Goal: Find specific page/section: Find specific page/section

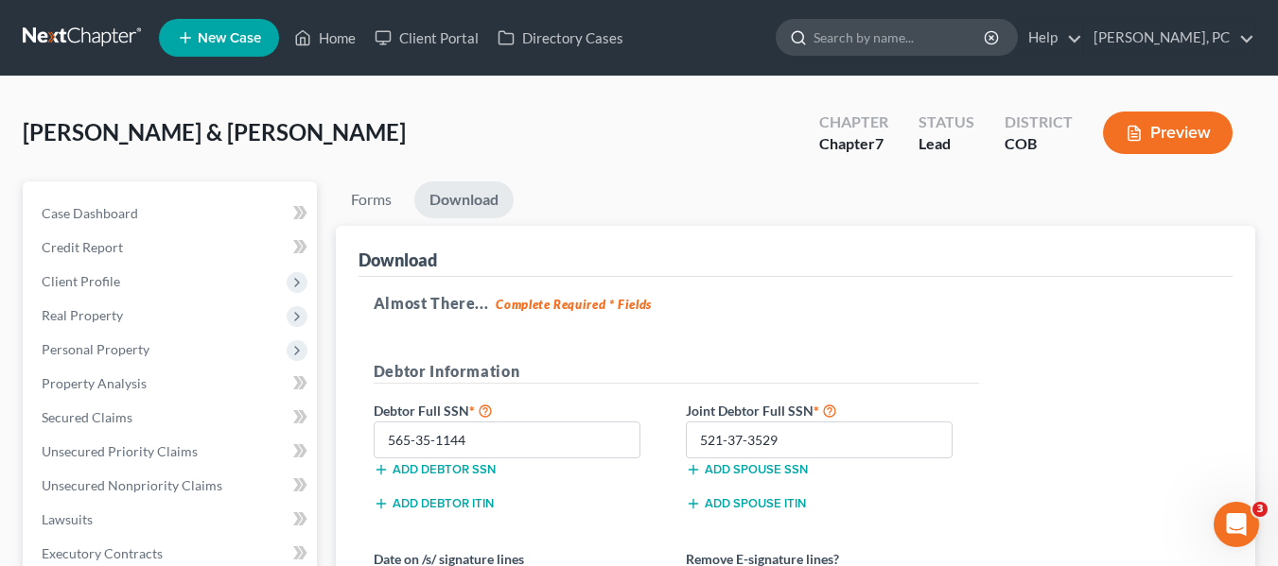
click at [901, 28] on input "search" at bounding box center [899, 37] width 173 height 35
type input "[PERSON_NAME]"
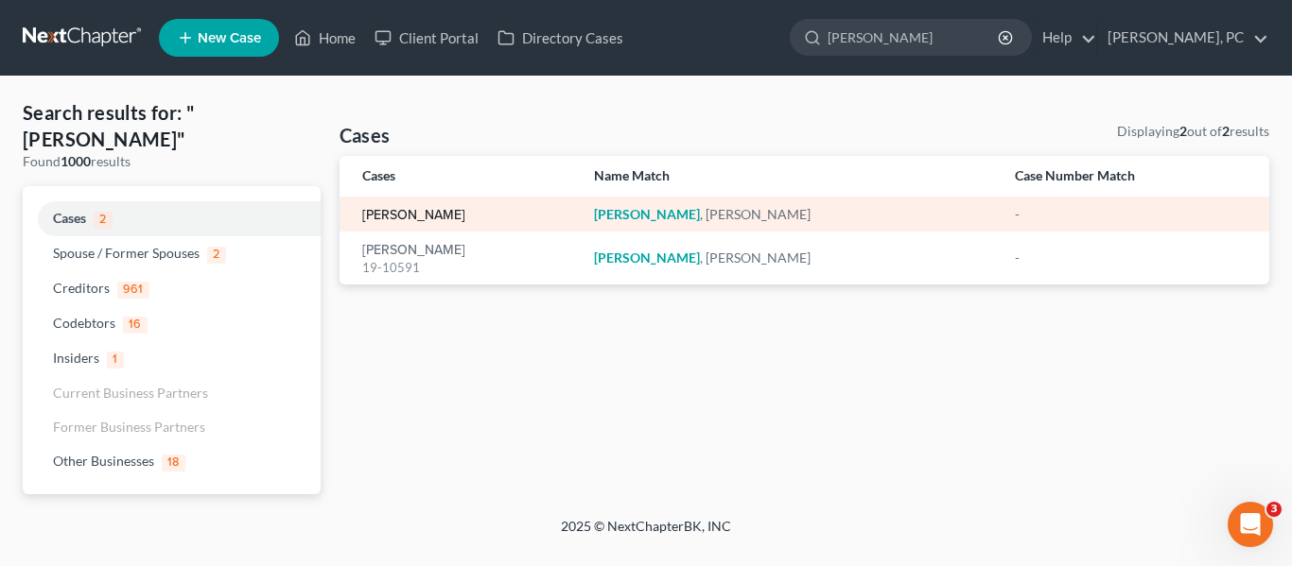
click at [400, 211] on link "[PERSON_NAME]" at bounding box center [413, 215] width 103 height 13
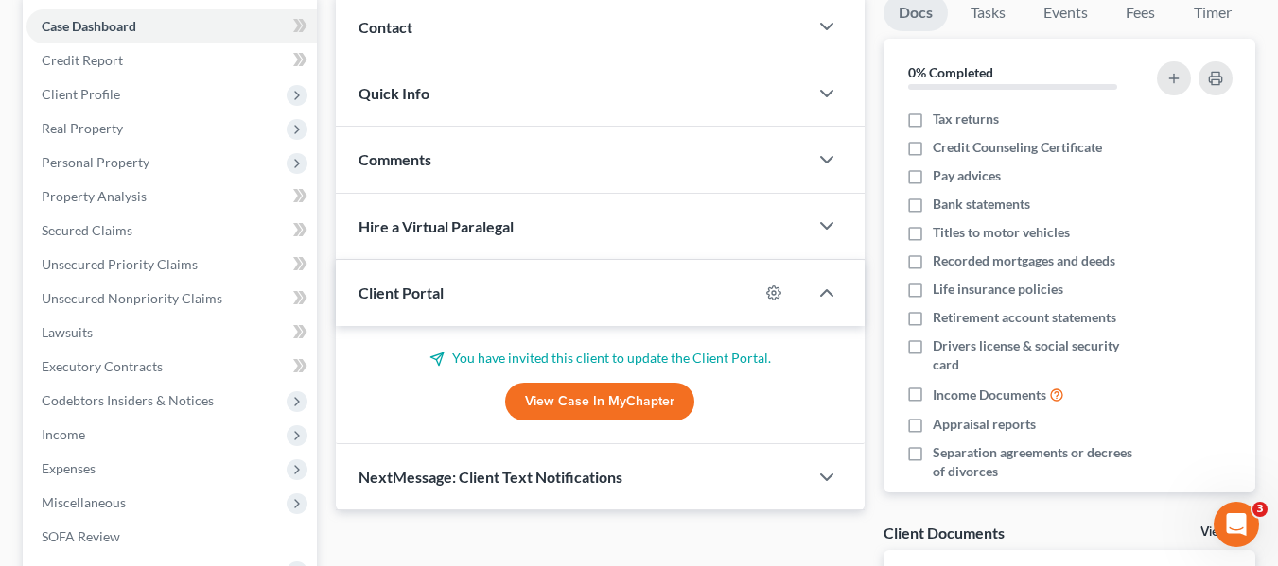
scroll to position [189, 0]
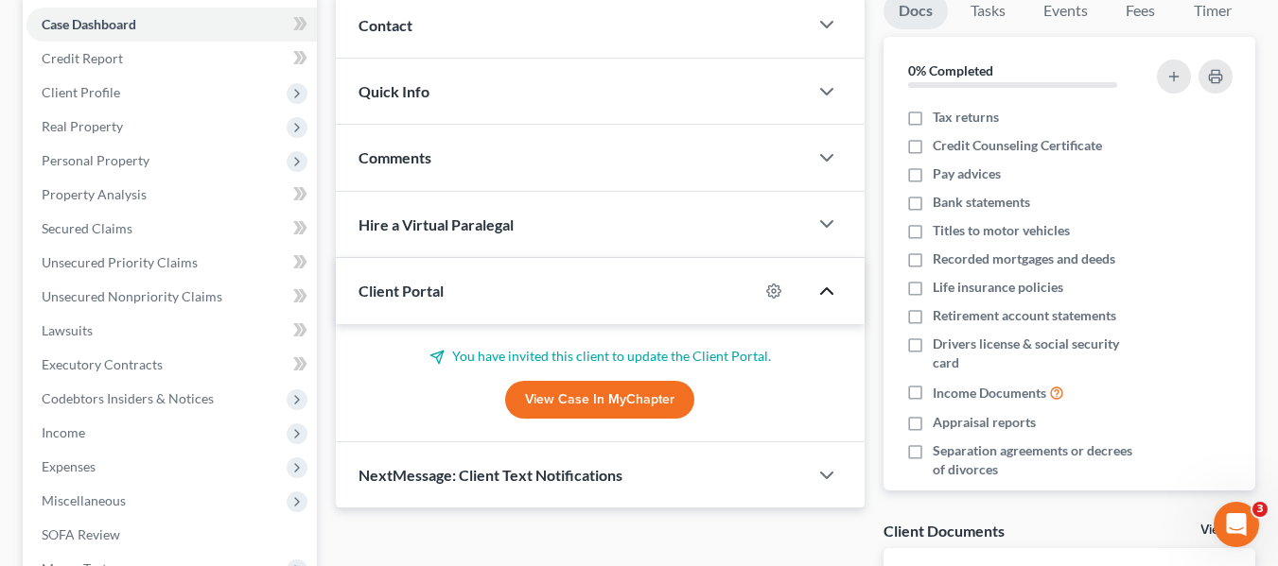
click at [830, 291] on polyline "button" at bounding box center [826, 291] width 11 height 6
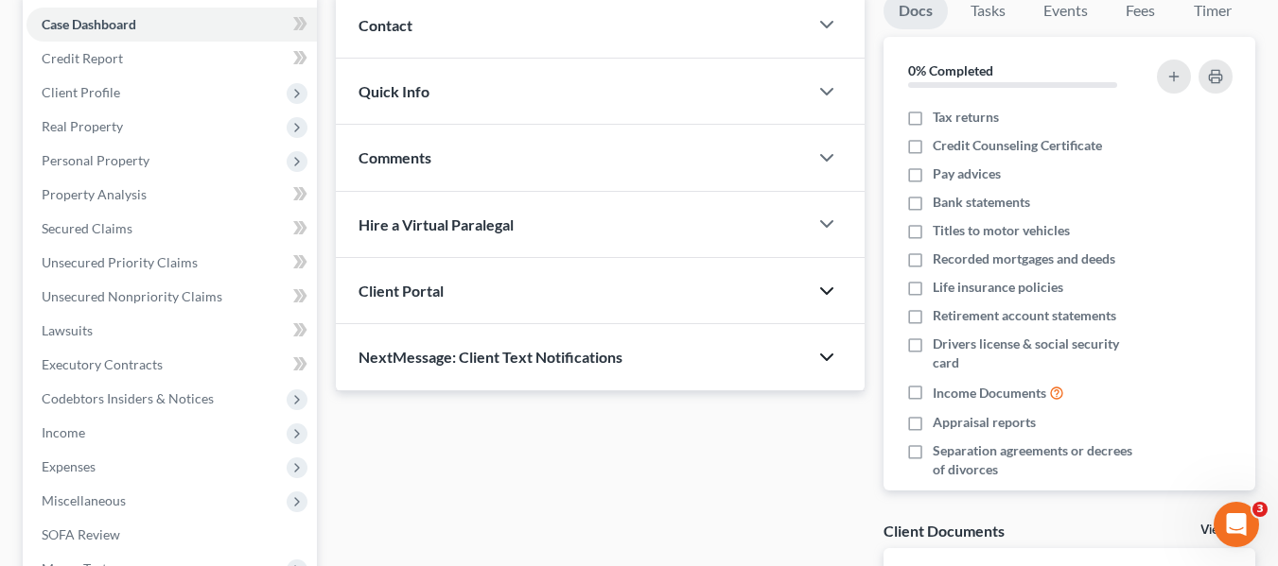
click at [826, 356] on icon "button" at bounding box center [826, 357] width 23 height 23
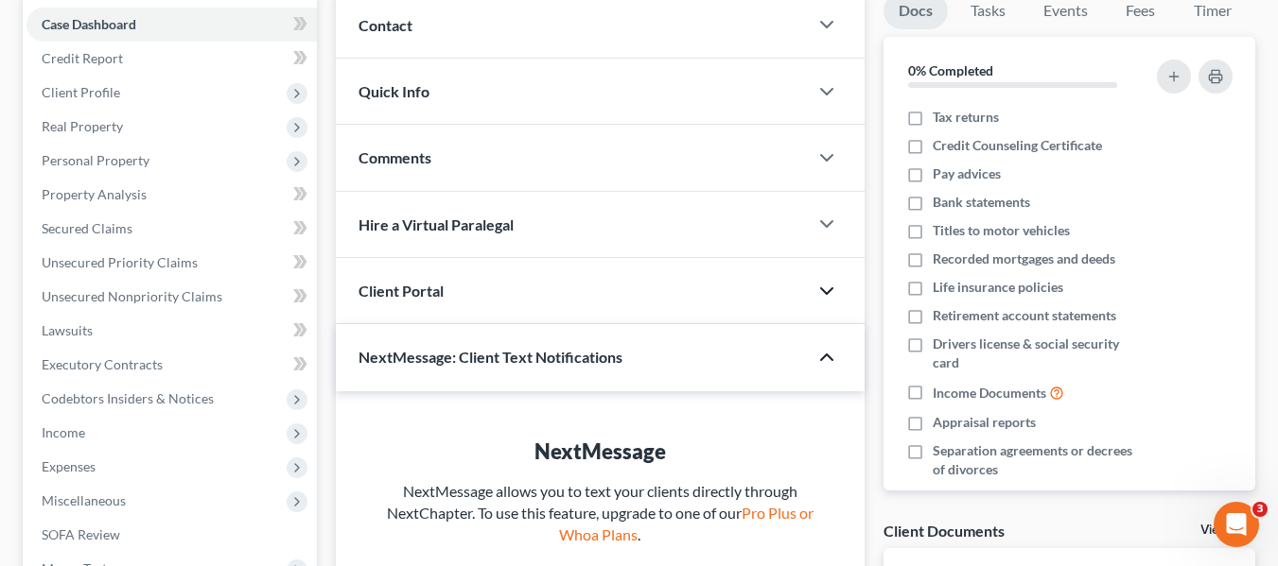
click at [826, 356] on polyline "button" at bounding box center [826, 358] width 11 height 6
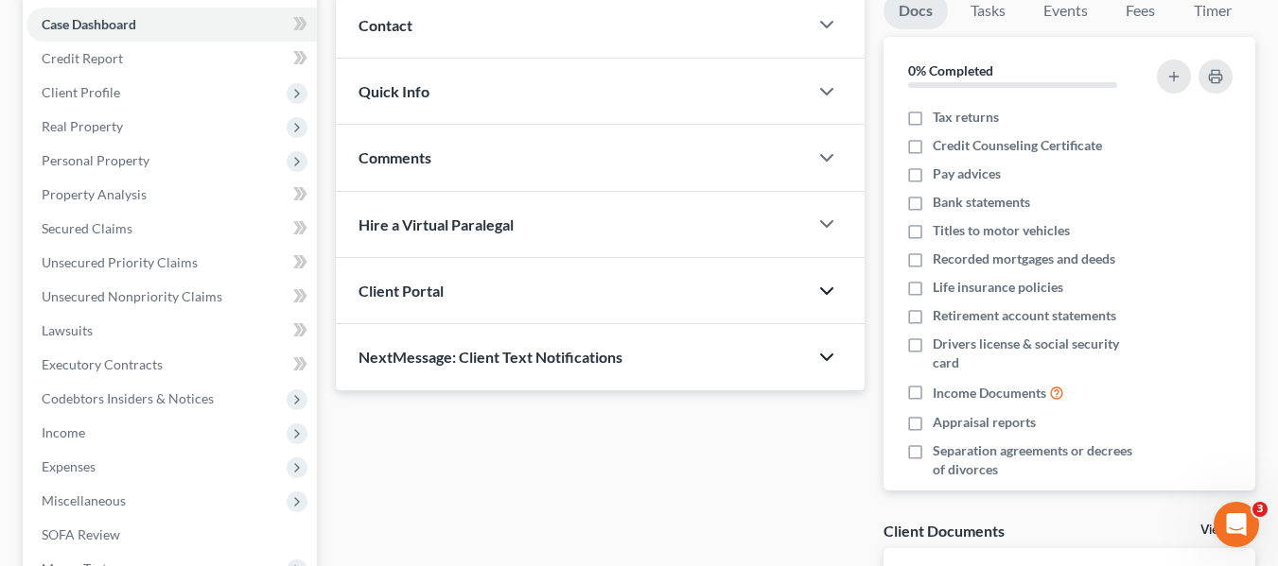
click at [826, 288] on icon "button" at bounding box center [826, 291] width 23 height 23
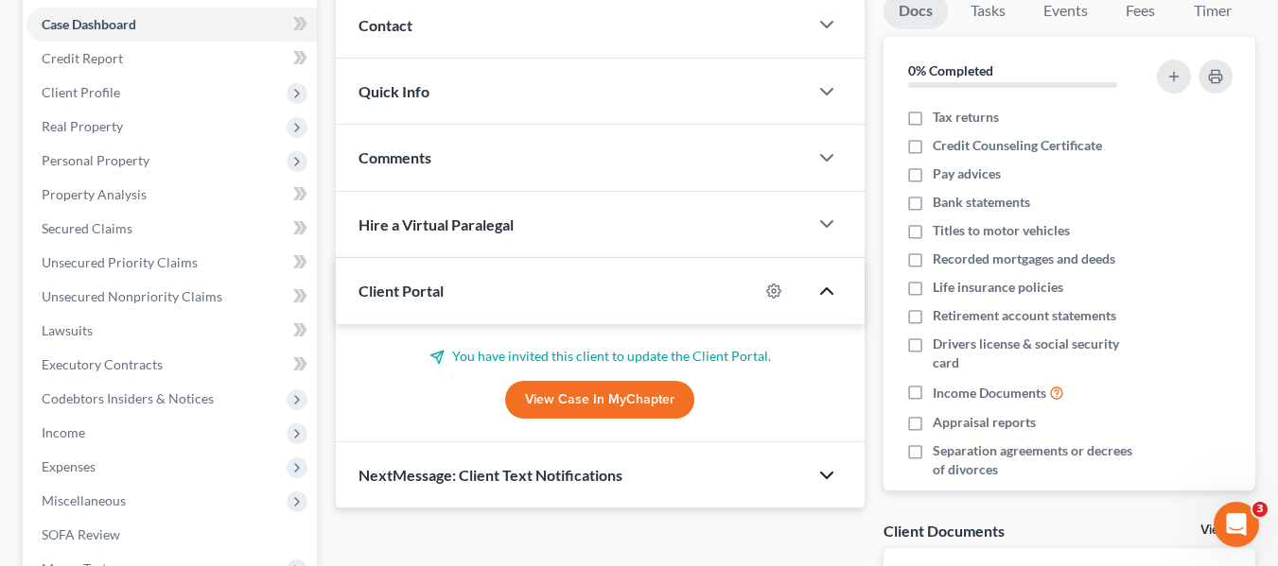
click at [826, 288] on polyline "button" at bounding box center [826, 291] width 11 height 6
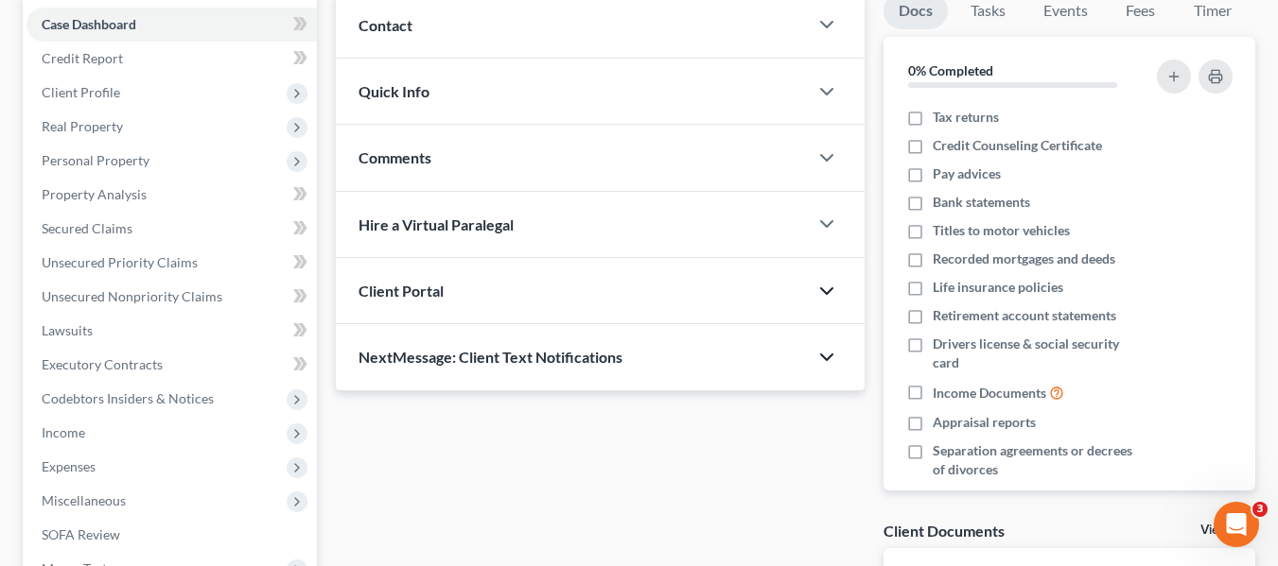
click at [825, 287] on icon "button" at bounding box center [826, 291] width 23 height 23
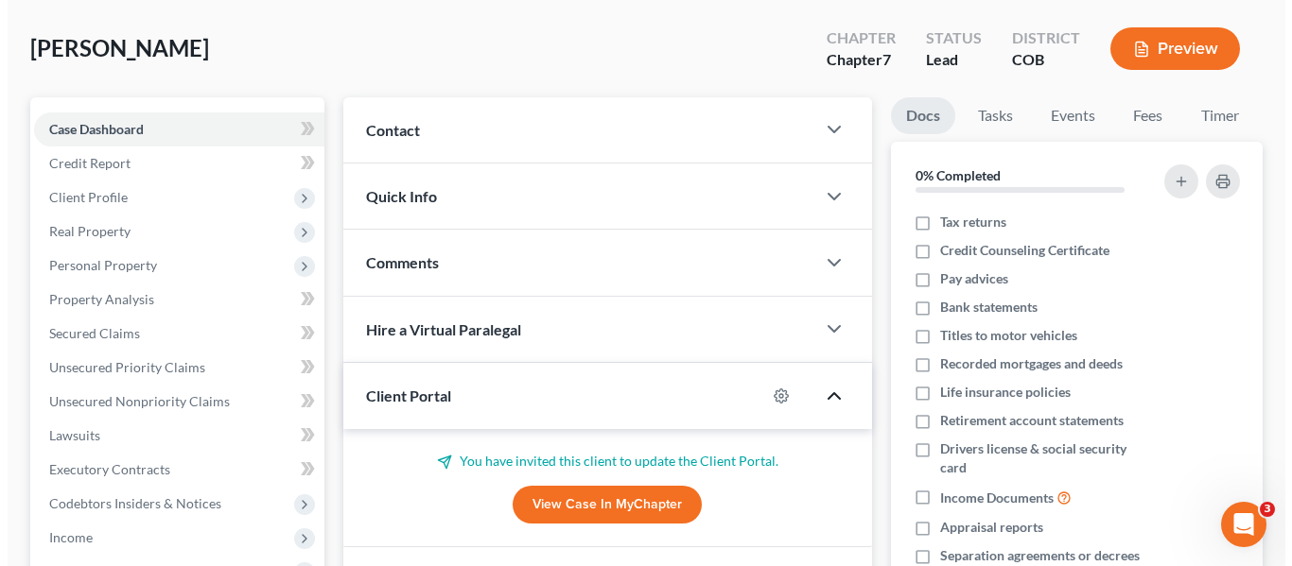
scroll to position [0, 0]
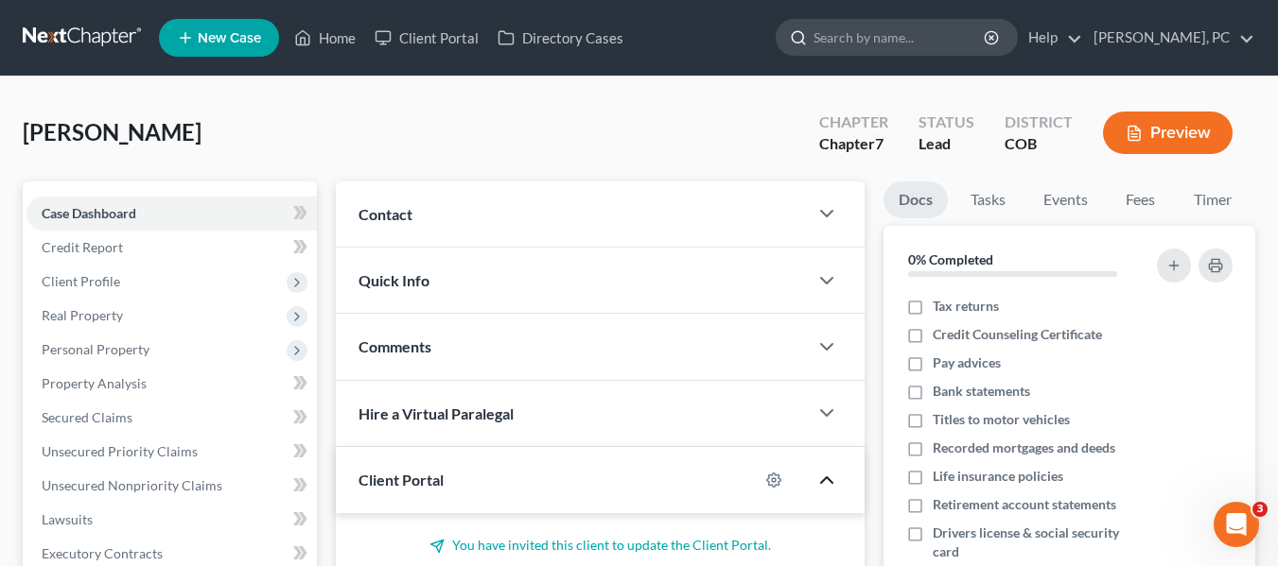
click at [895, 44] on input "search" at bounding box center [899, 37] width 173 height 35
type input "[PERSON_NAME]"
